Goal: Transaction & Acquisition: Purchase product/service

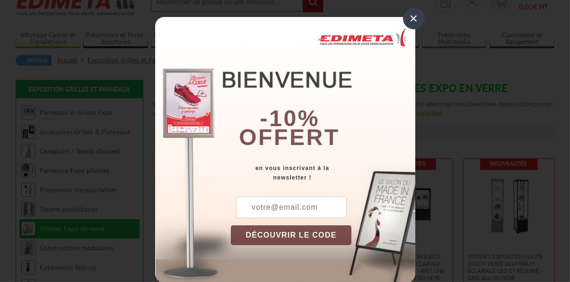
scroll to position [43, 0]
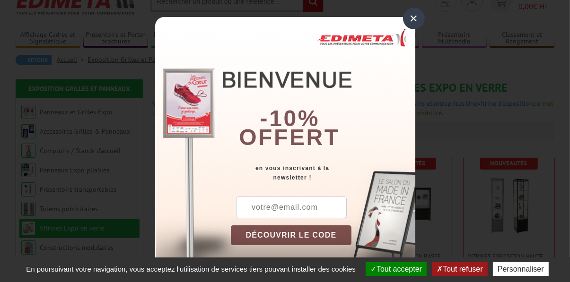
click at [416, 18] on div "×" at bounding box center [414, 19] width 22 height 22
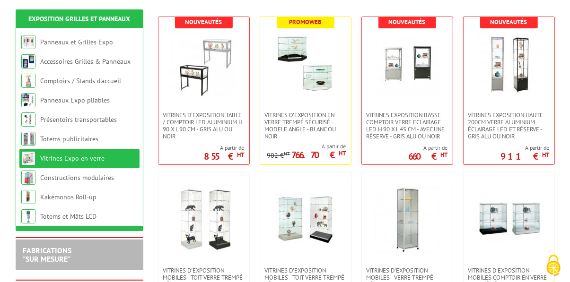
scroll to position [184, 0]
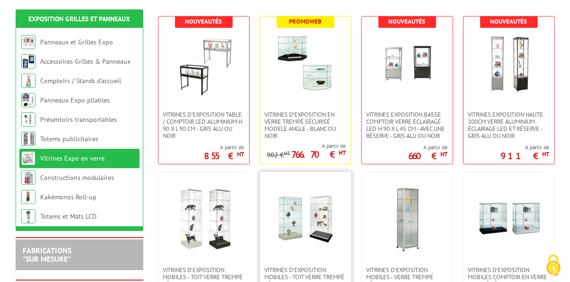
click at [299, 227] on img at bounding box center [305, 219] width 66 height 66
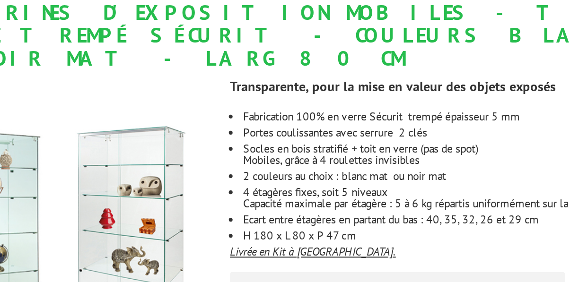
scroll to position [69, 0]
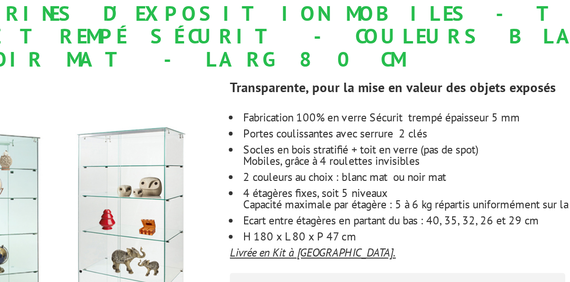
click at [333, 208] on u "Livrée en Kit à [GEOGRAPHIC_DATA]." at bounding box center [360, 211] width 83 height 7
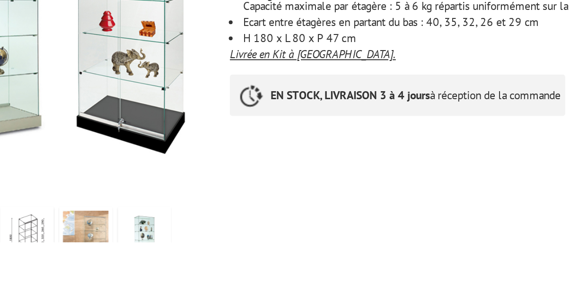
scroll to position [92, 0]
click at [214, 267] on img at bounding box center [217, 281] width 23 height 29
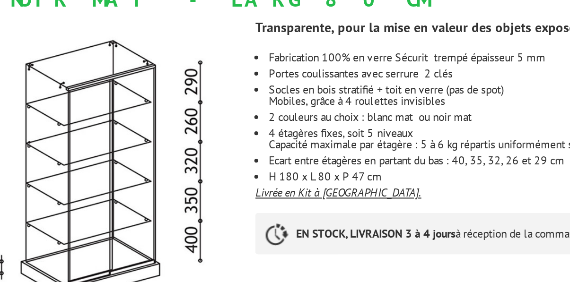
scroll to position [135, 0]
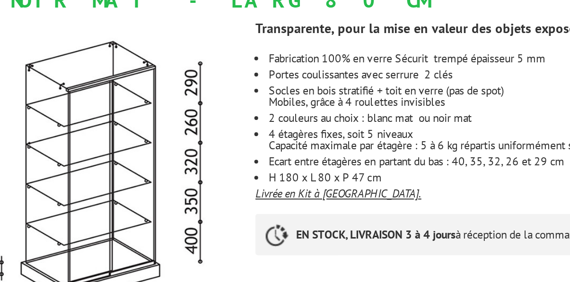
click at [346, 142] on u "Livrée en Kit à [GEOGRAPHIC_DATA]." at bounding box center [360, 145] width 83 height 7
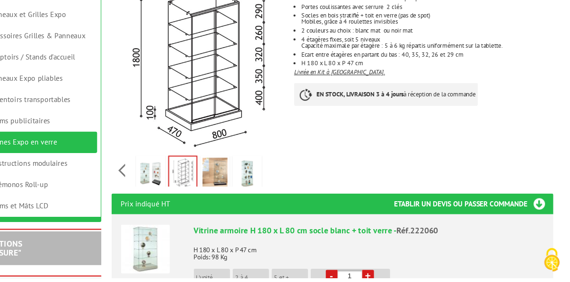
scroll to position [186, 0]
